Goal: Transaction & Acquisition: Subscribe to service/newsletter

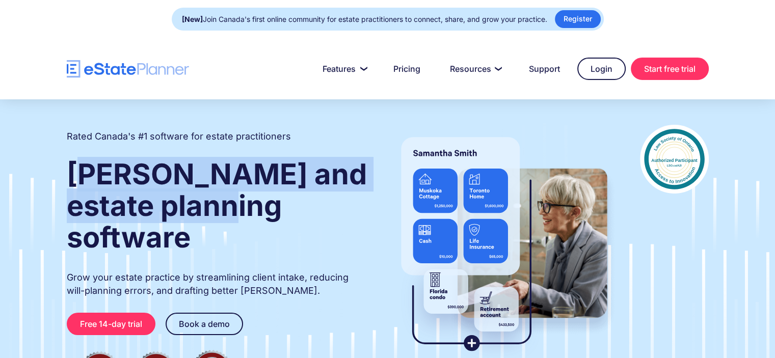
drag, startPoint x: 79, startPoint y: 171, endPoint x: 256, endPoint y: 208, distance: 180.6
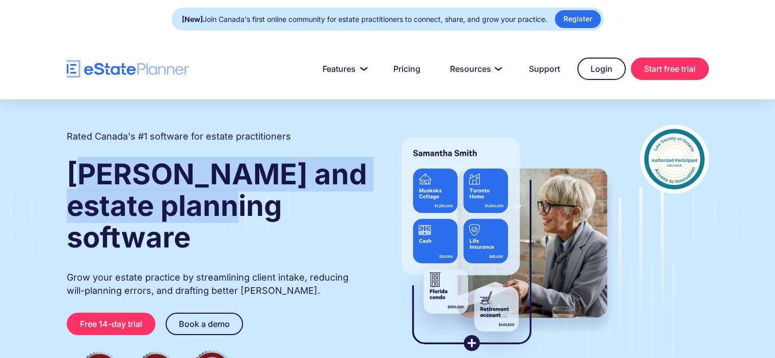
click at [256, 208] on strong "Wills and estate planning software" at bounding box center [217, 206] width 300 height 98
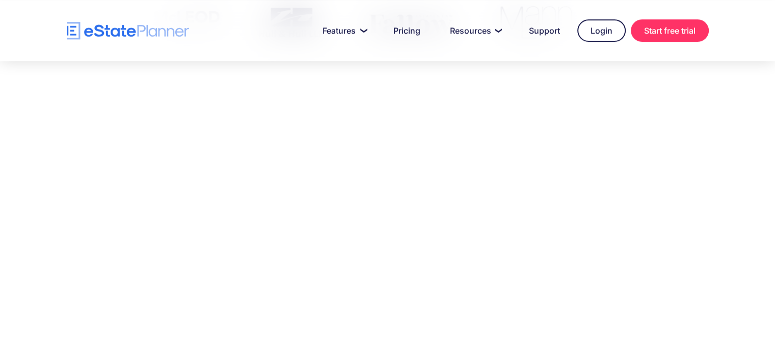
scroll to position [499, 0]
click at [403, 29] on link "Pricing" at bounding box center [406, 30] width 51 height 20
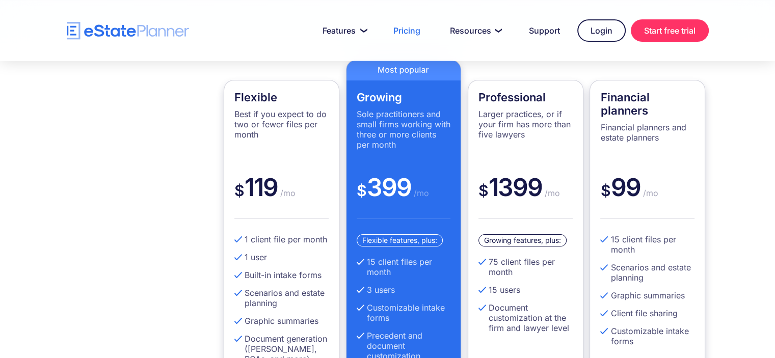
scroll to position [233, 0]
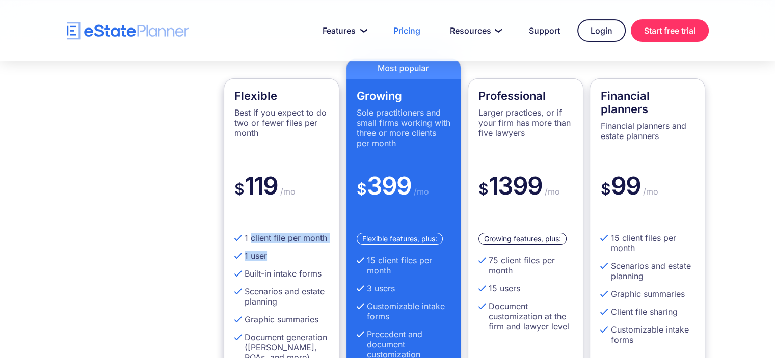
drag, startPoint x: 256, startPoint y: 239, endPoint x: 324, endPoint y: 248, distance: 68.8
click at [324, 248] on ul "1 client file per month 1 user Built-in intake forms Scenarios and estate plann…" at bounding box center [281, 302] width 94 height 138
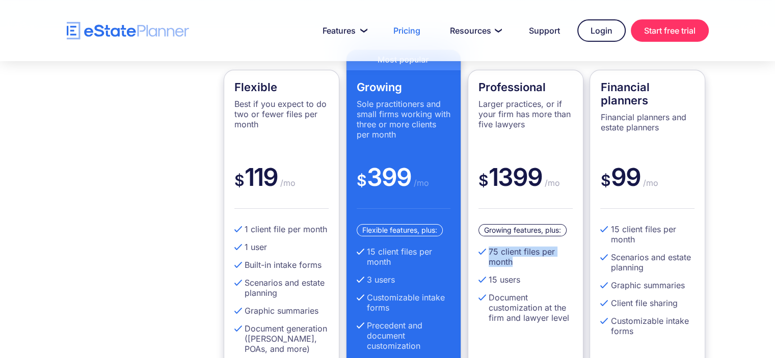
drag, startPoint x: 485, startPoint y: 253, endPoint x: 556, endPoint y: 257, distance: 70.9
click at [556, 257] on li "75 client files per month" at bounding box center [525, 257] width 94 height 20
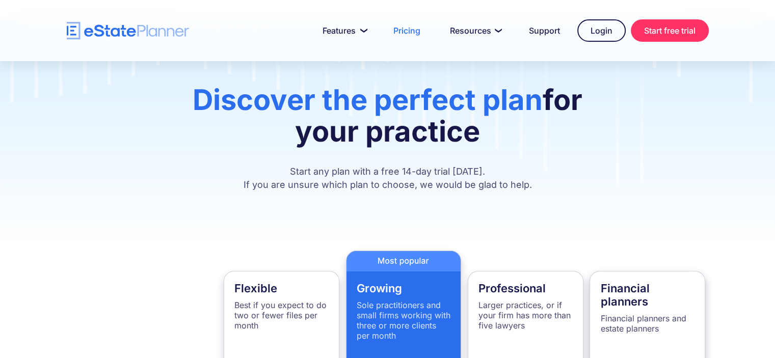
scroll to position [41, 0]
